Goal: Task Accomplishment & Management: Manage account settings

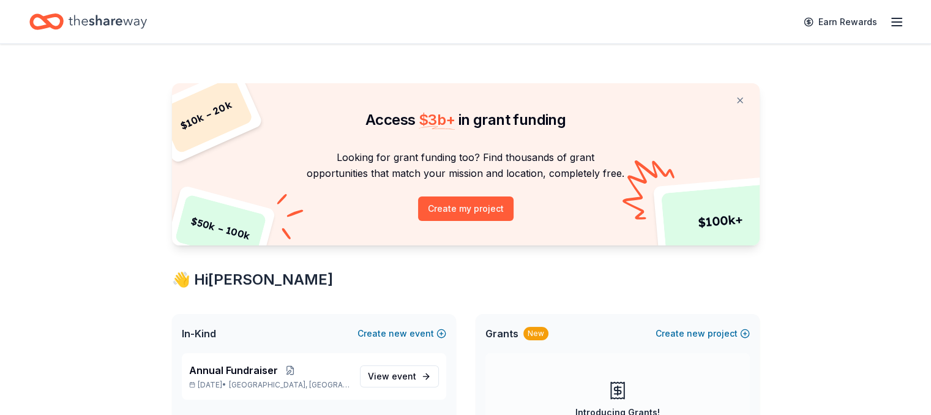
click at [889, 23] on icon "button" at bounding box center [896, 22] width 15 height 15
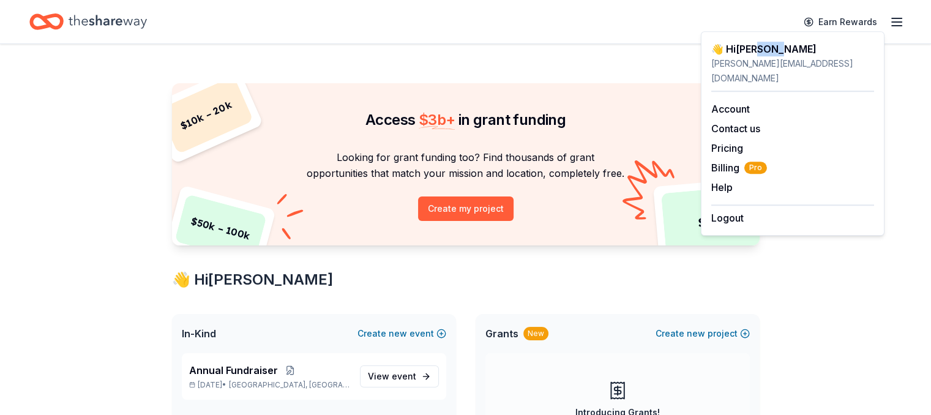
drag, startPoint x: 803, startPoint y: 43, endPoint x: 761, endPoint y: 54, distance: 43.0
click at [761, 54] on div "👋 Hi [PERSON_NAME]" at bounding box center [792, 49] width 163 height 15
click at [744, 103] on link "Account" at bounding box center [730, 109] width 39 height 12
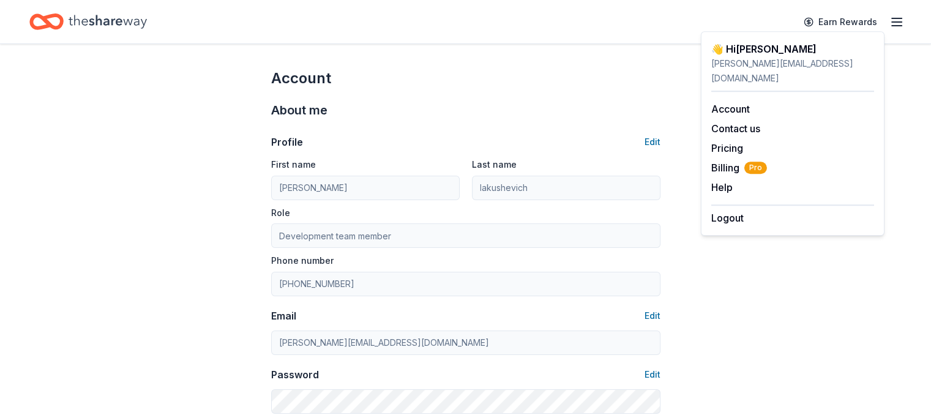
click at [387, 105] on div "About me" at bounding box center [465, 110] width 389 height 20
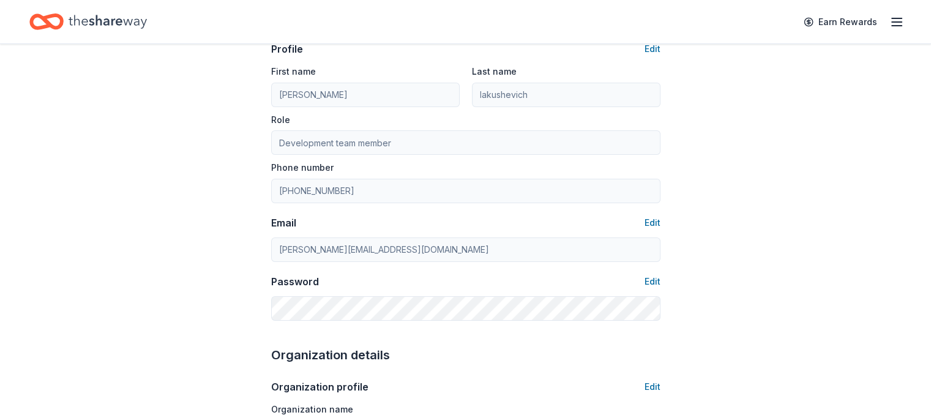
scroll to position [94, 0]
click at [653, 283] on button "Edit" at bounding box center [652, 280] width 16 height 15
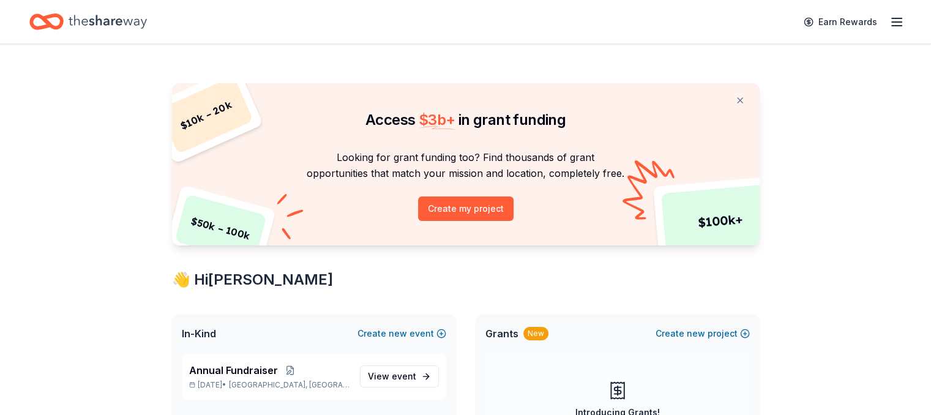
click at [866, 21] on div "Earn Rewards" at bounding box center [850, 21] width 108 height 29
click at [891, 22] on line "button" at bounding box center [896, 22] width 10 height 0
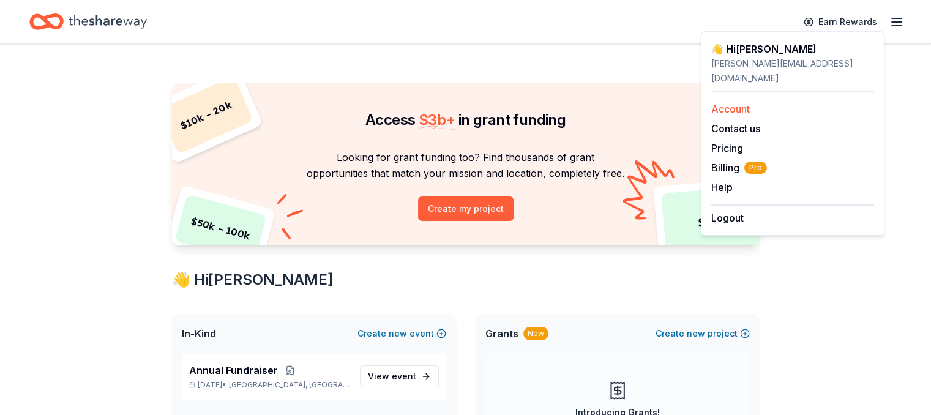
click at [739, 103] on link "Account" at bounding box center [730, 109] width 39 height 12
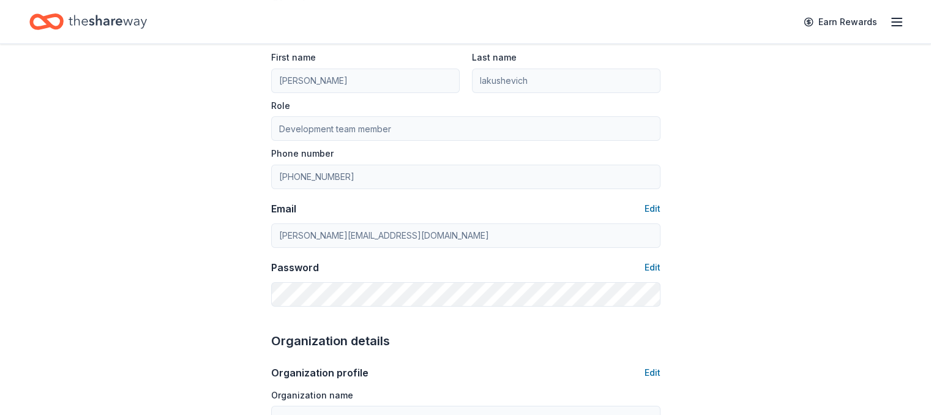
scroll to position [108, 0]
click at [651, 265] on button "Edit" at bounding box center [652, 266] width 16 height 15
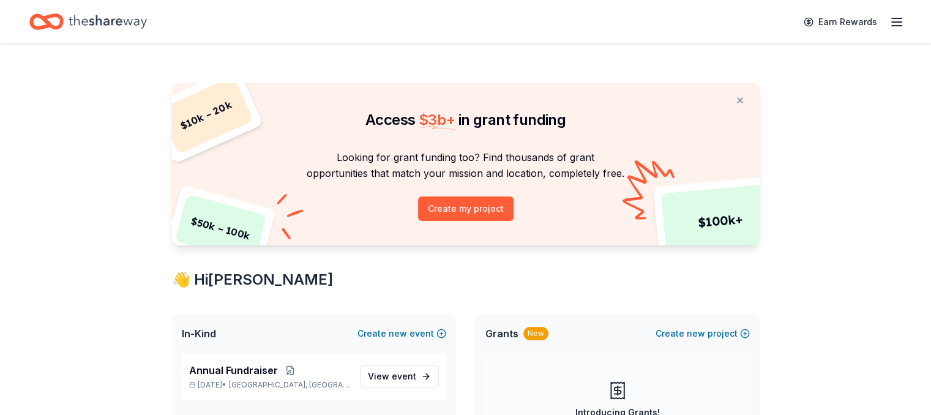
click at [117, 15] on icon "Home" at bounding box center [108, 21] width 78 height 25
click at [387, 375] on span "View event" at bounding box center [392, 376] width 48 height 15
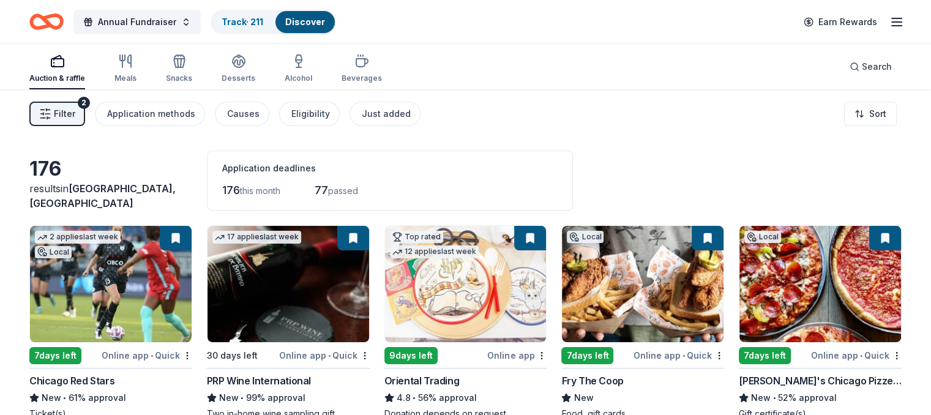
click at [51, 117] on icon "button" at bounding box center [45, 114] width 12 height 12
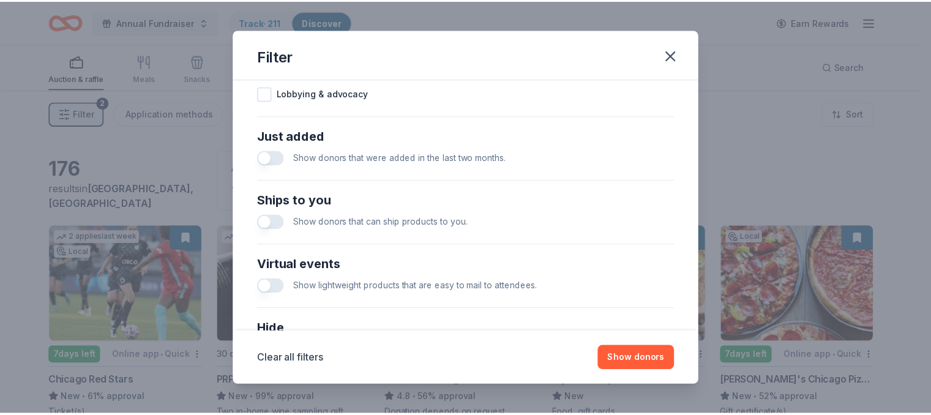
scroll to position [553, 0]
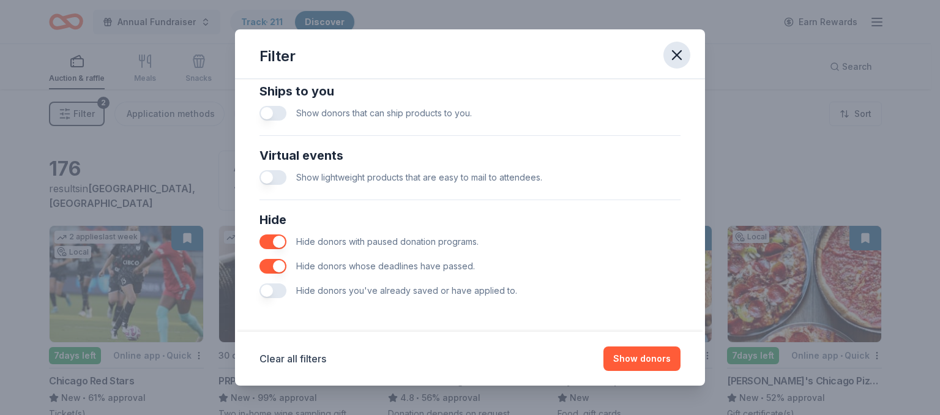
click at [674, 50] on icon "button" at bounding box center [676, 55] width 17 height 17
